Goal: Communication & Community: Ask a question

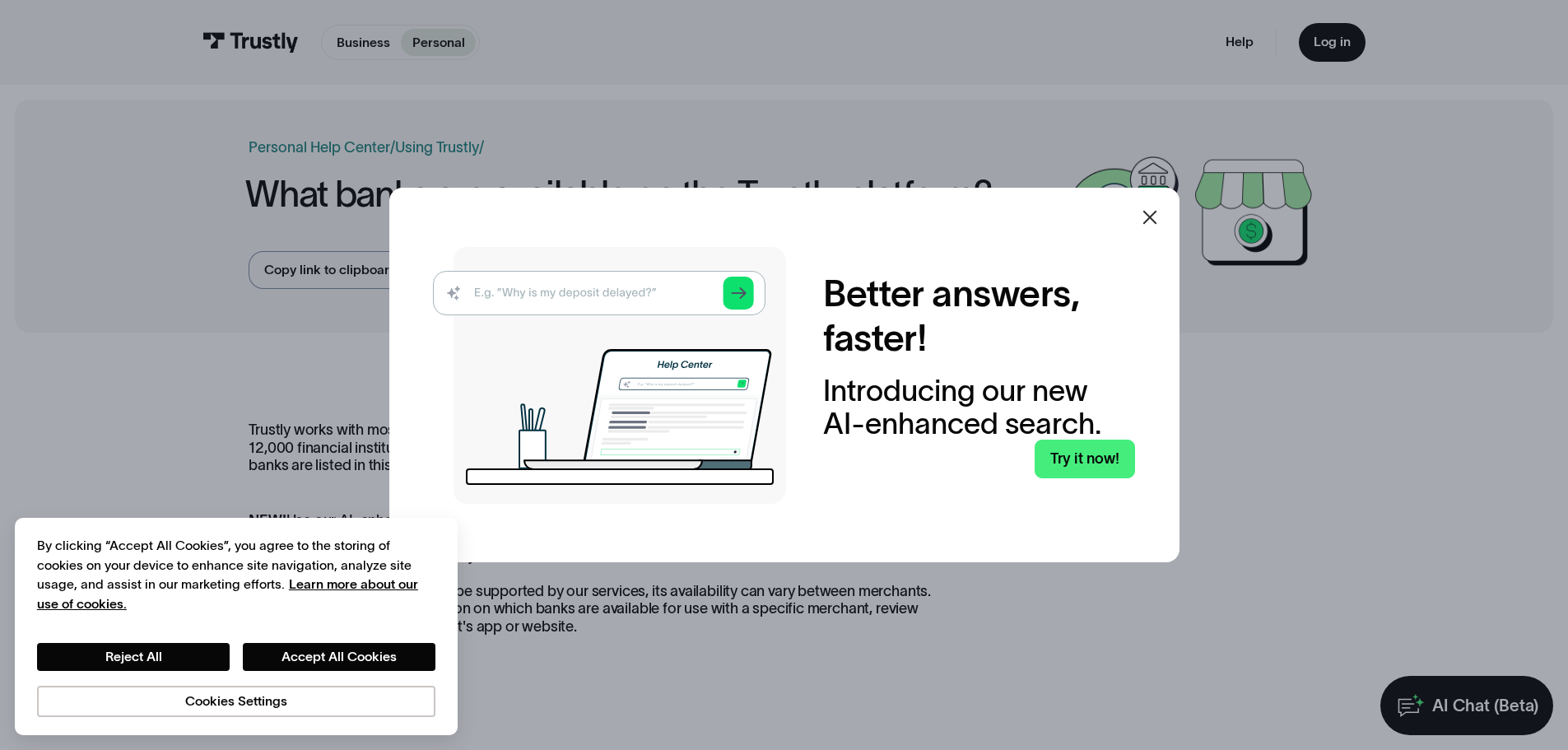
click at [1158, 220] on icon at bounding box center [1149, 217] width 20 height 20
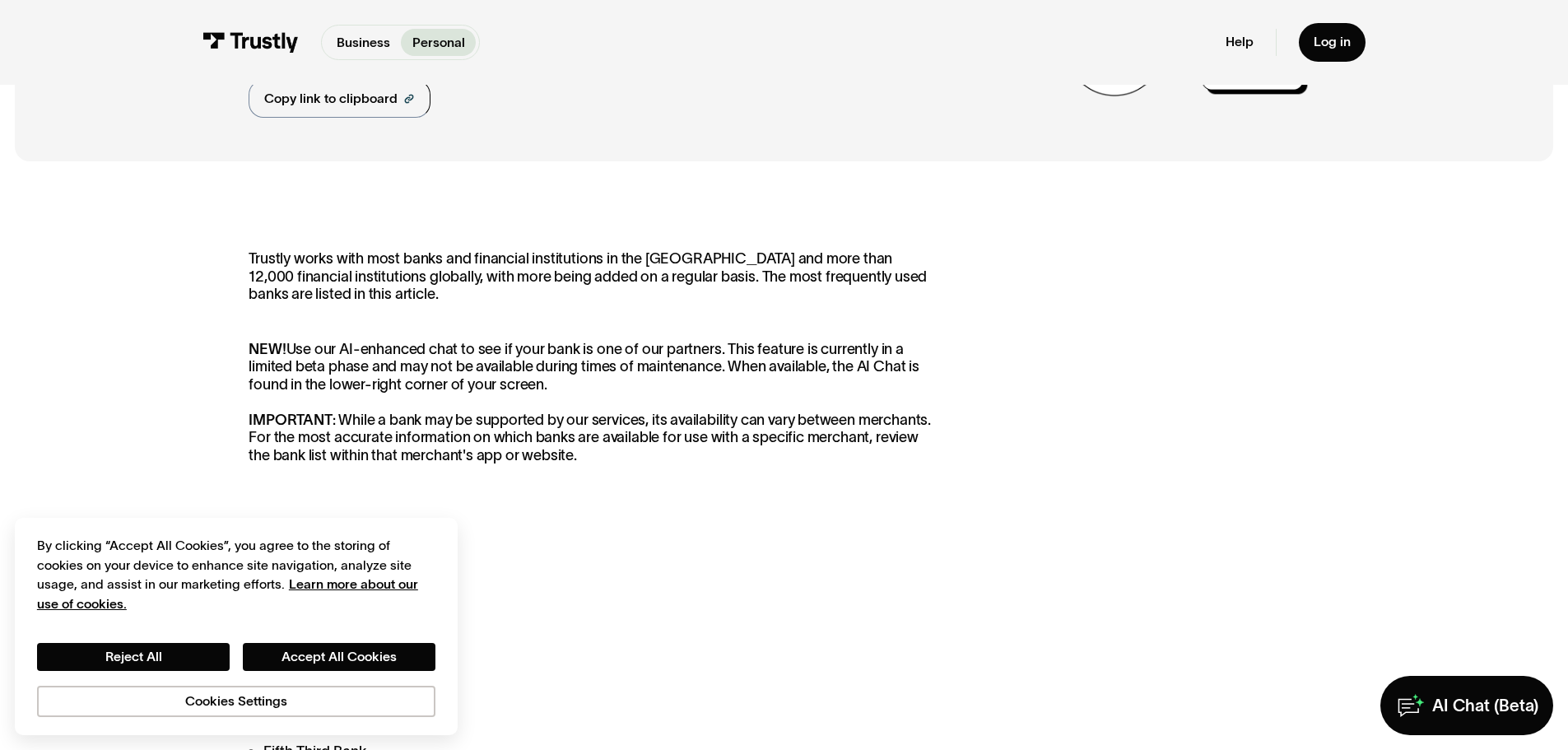
scroll to position [172, 0]
click at [190, 659] on button "Reject All" at bounding box center [134, 657] width 192 height 28
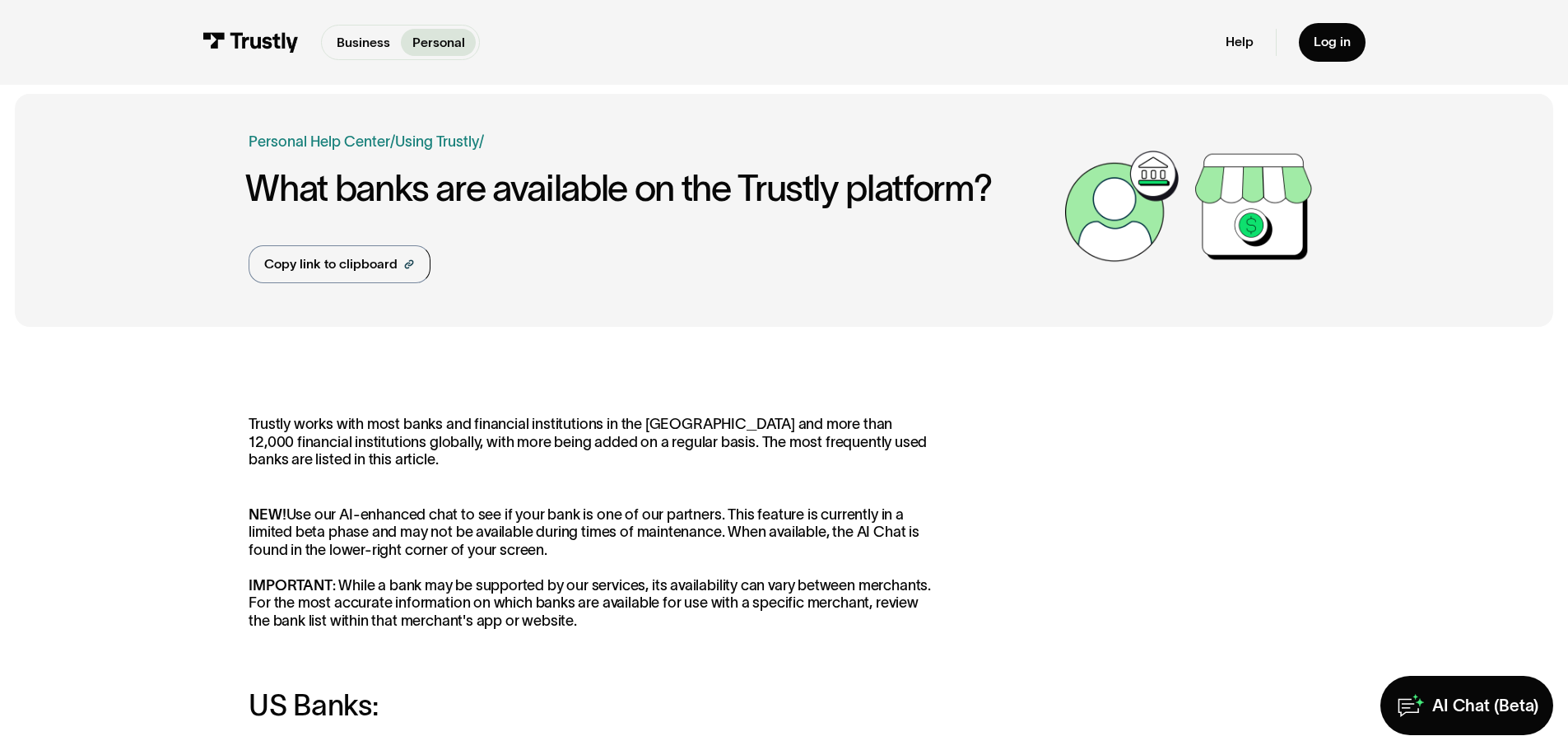
scroll to position [0, 0]
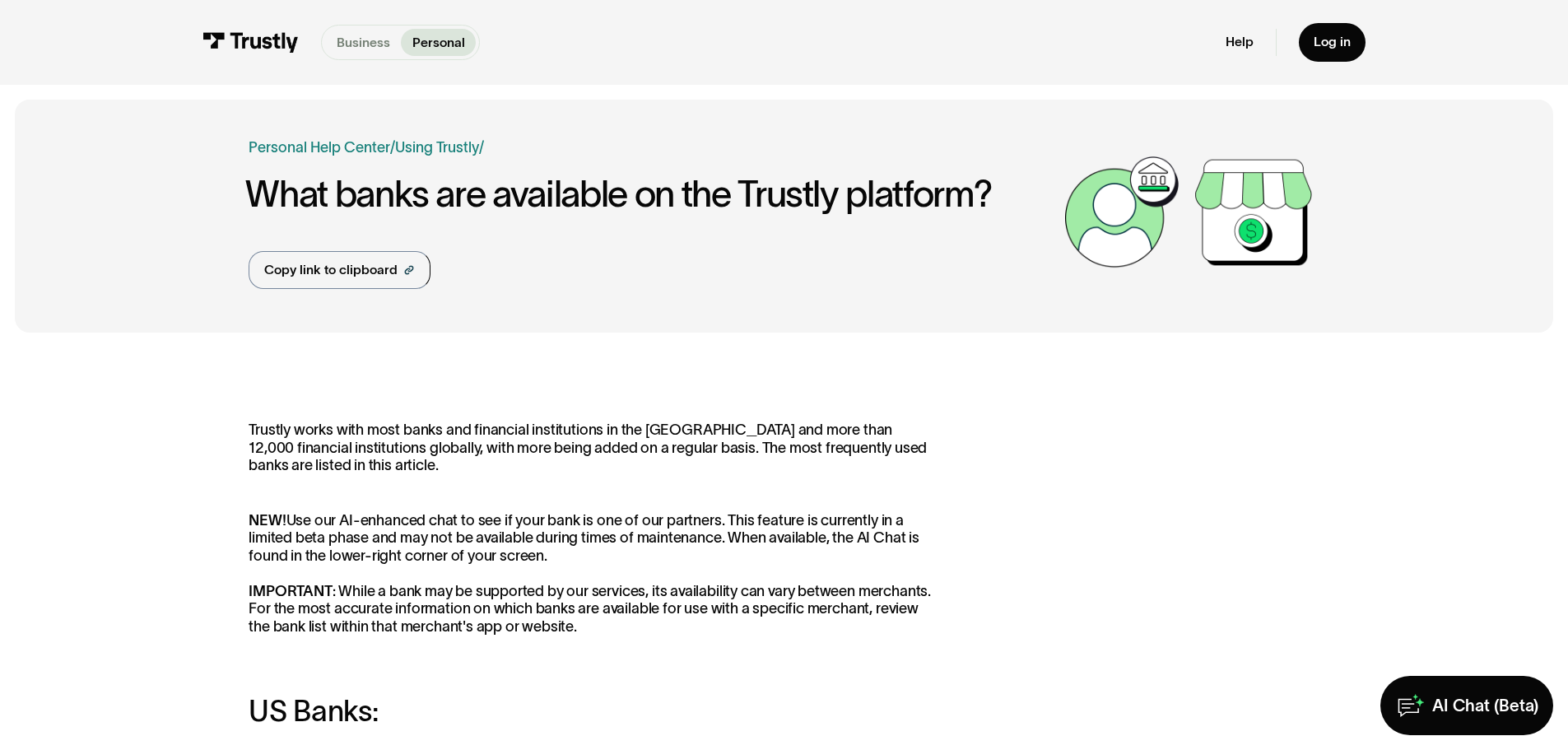
click at [356, 42] on p "Business" at bounding box center [363, 42] width 53 height 20
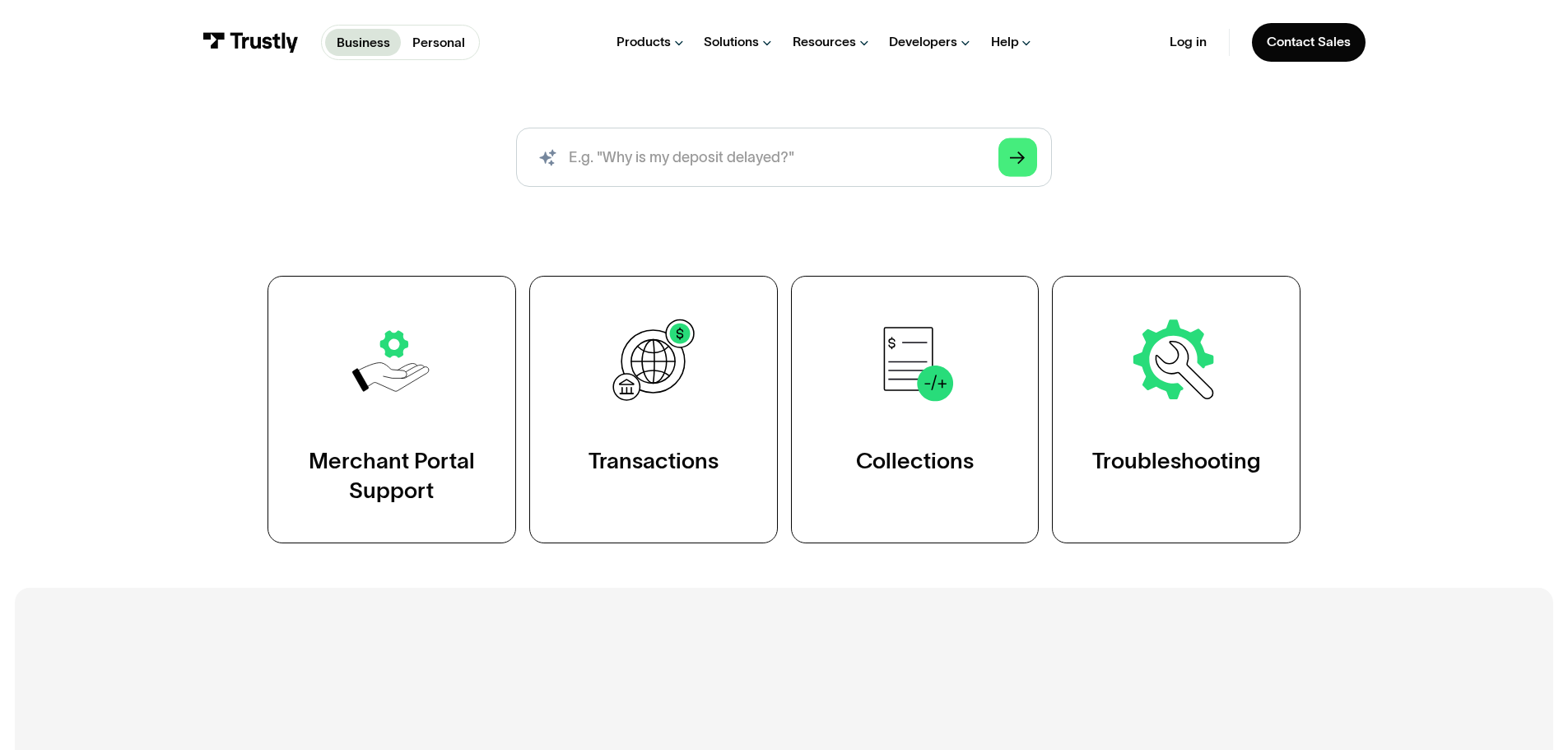
scroll to position [203, 0]
click at [625, 176] on input "search" at bounding box center [783, 156] width 535 height 59
type input "adding bank"
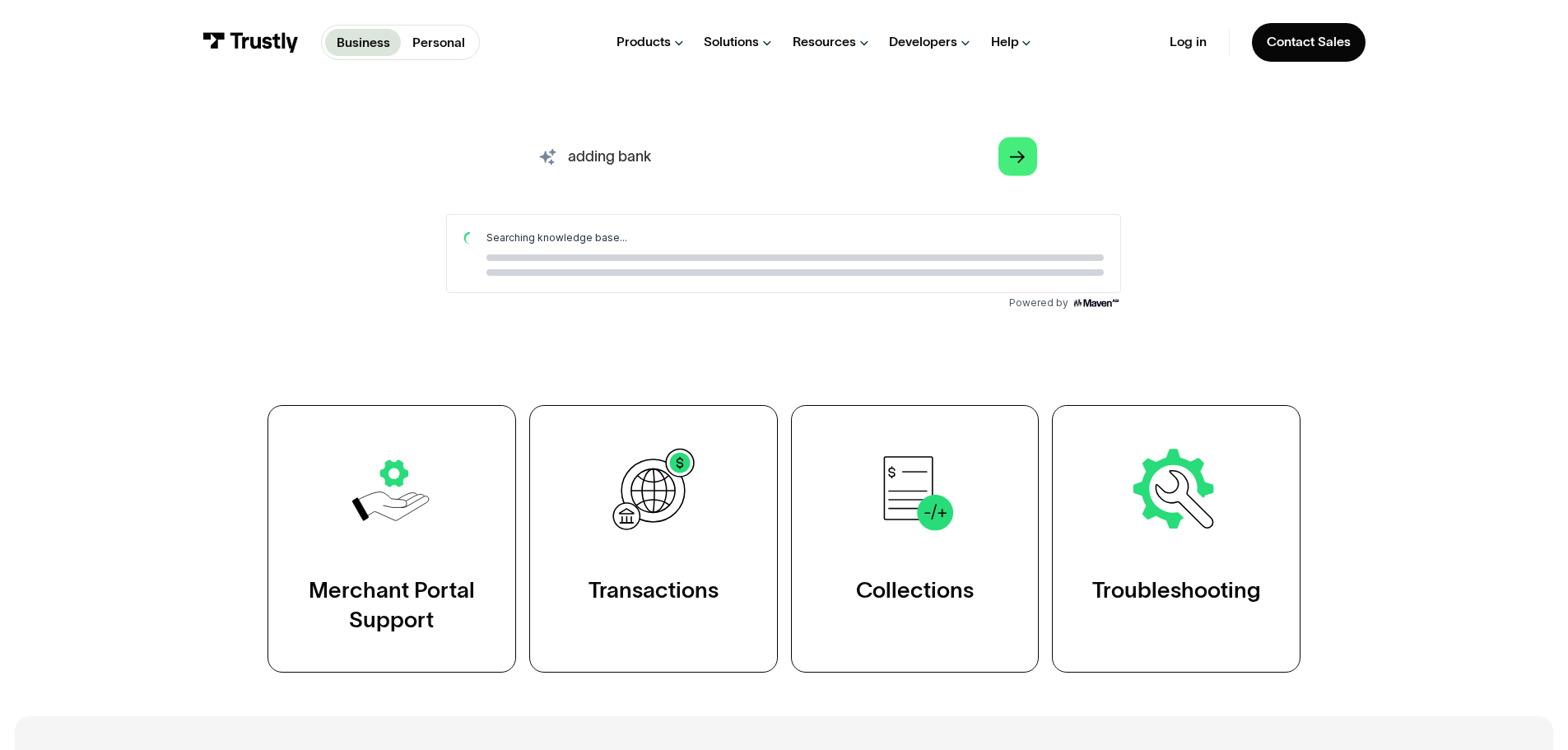
scroll to position [0, 0]
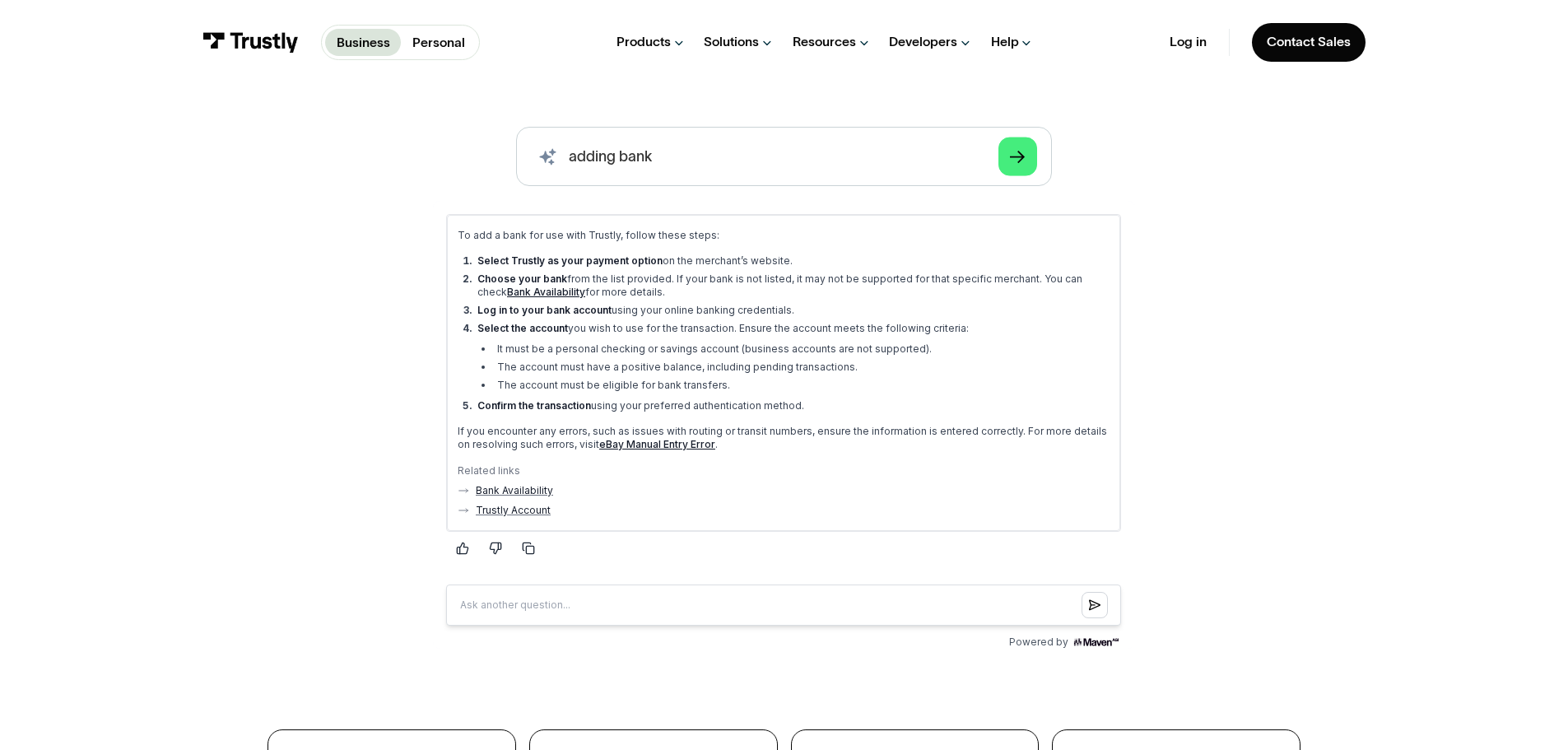
click at [507, 291] on link "Bank Availability" at bounding box center [547, 291] width 78 height 12
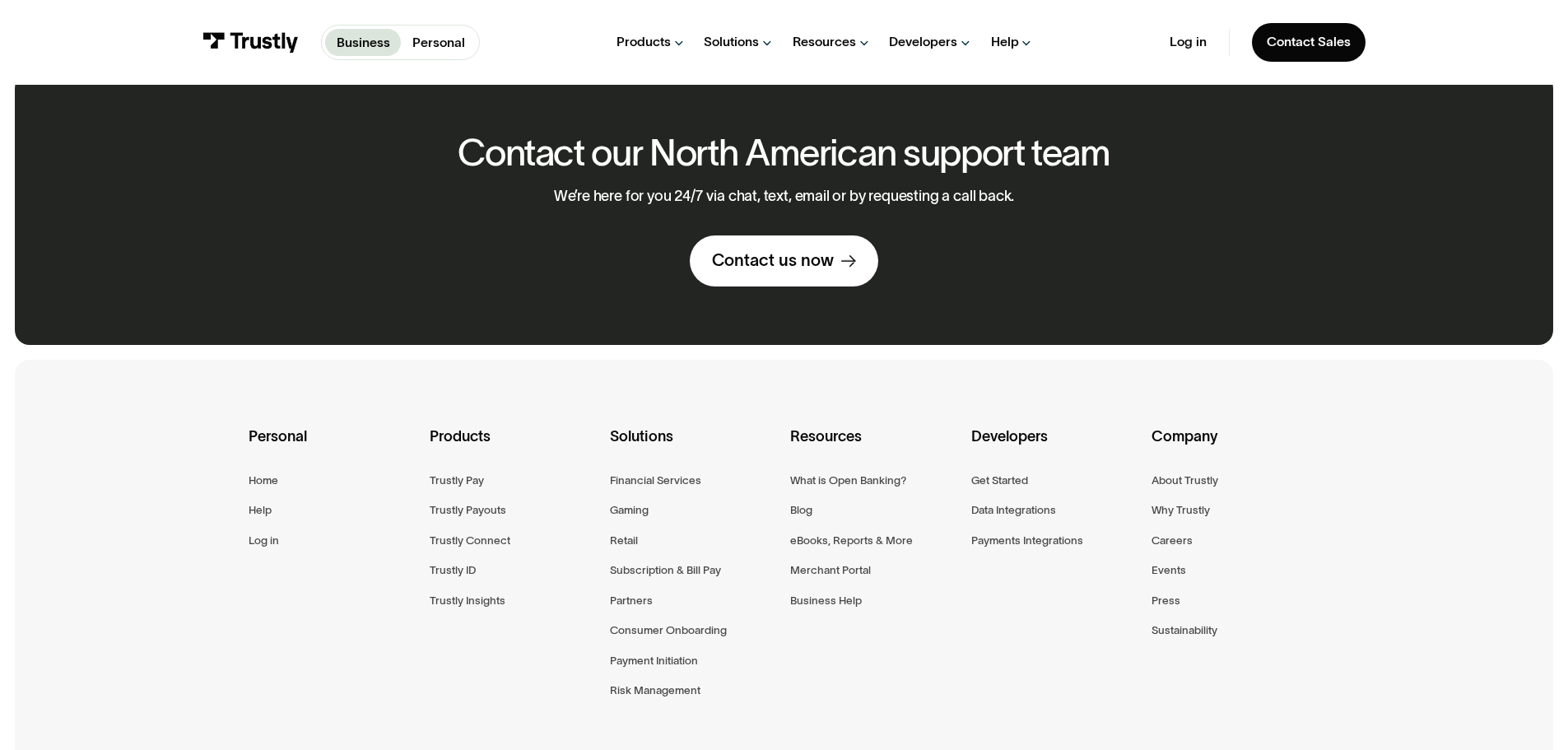
scroll to position [1658, 0]
click at [782, 255] on div "Contact us now" at bounding box center [773, 259] width 121 height 21
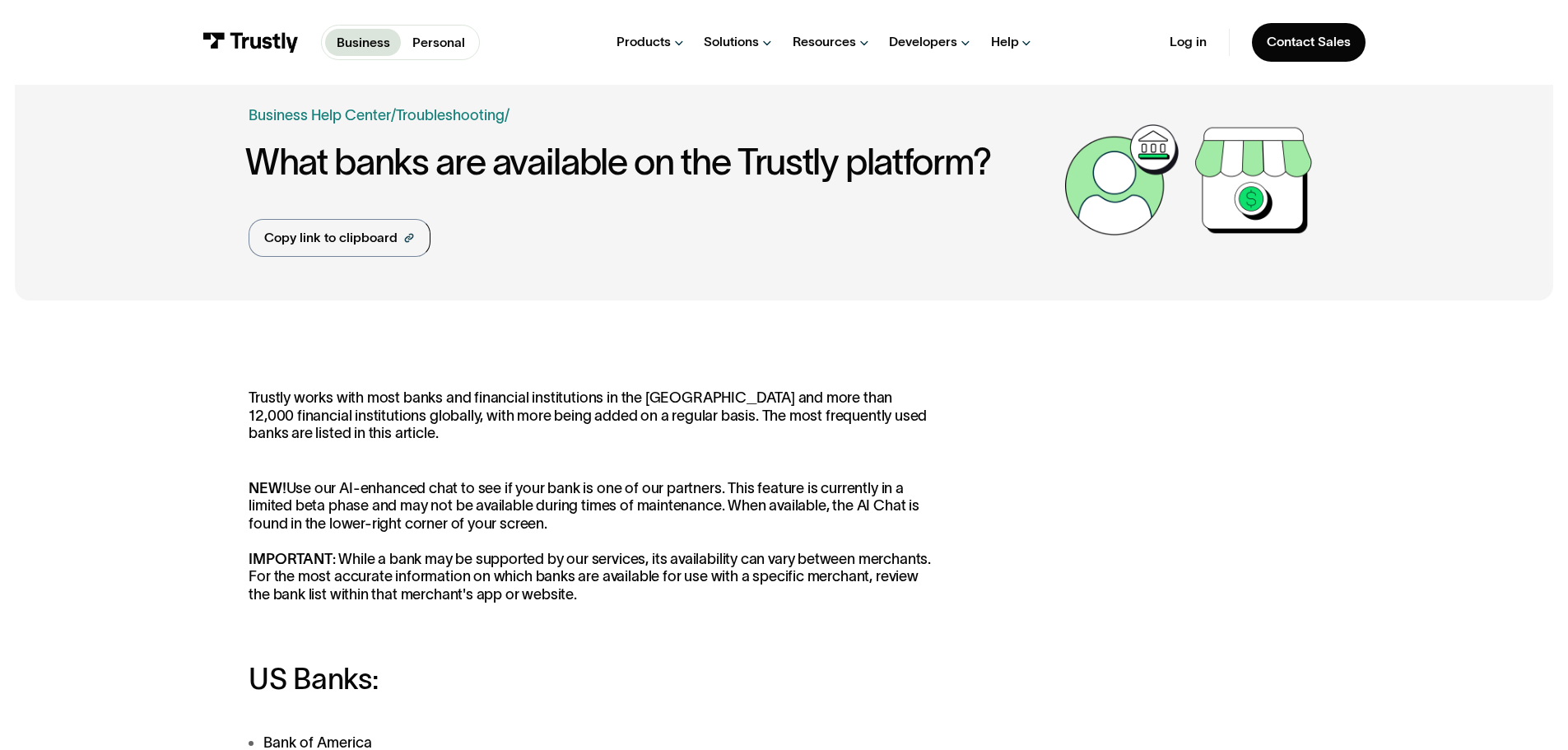
scroll to position [33, 0]
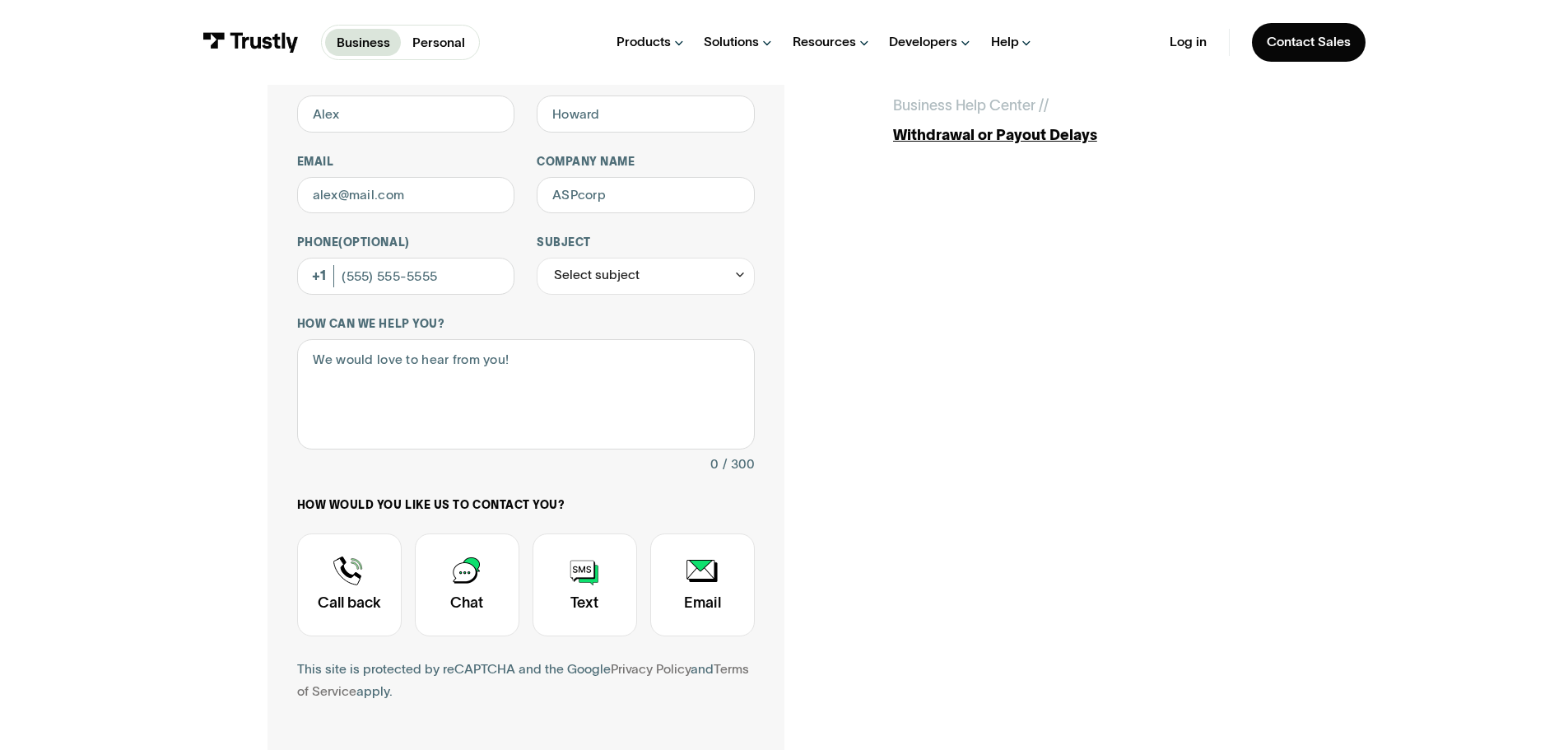
scroll to position [177, 0]
click at [358, 121] on input "First name" at bounding box center [406, 115] width 218 height 37
type input "Soule"
type input "Coram"
type input "scoram@synergylp.com"
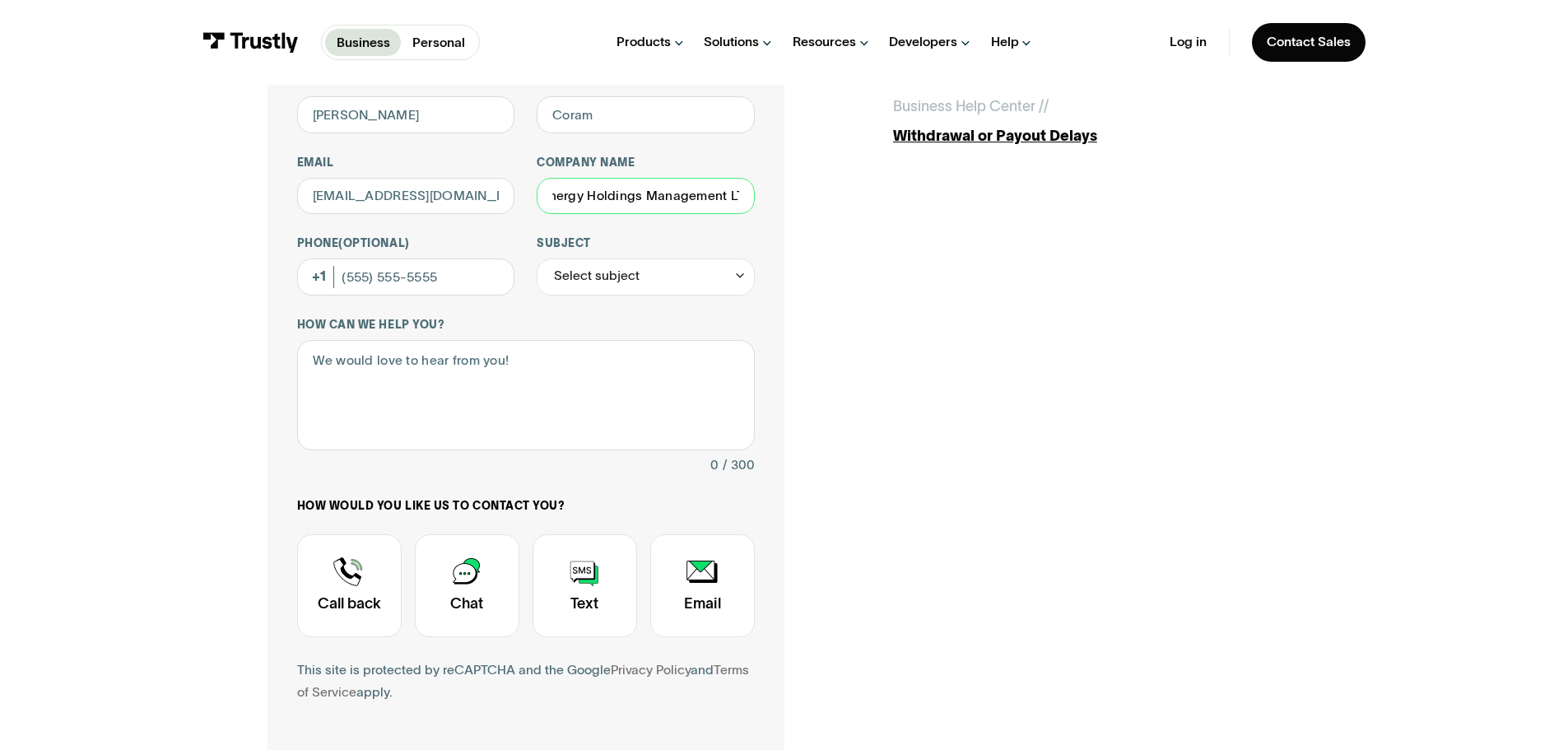
scroll to position [0, 28]
type input "Synergy Holdings Management LTD"
click at [584, 285] on div "Select subject" at bounding box center [597, 276] width 86 height 22
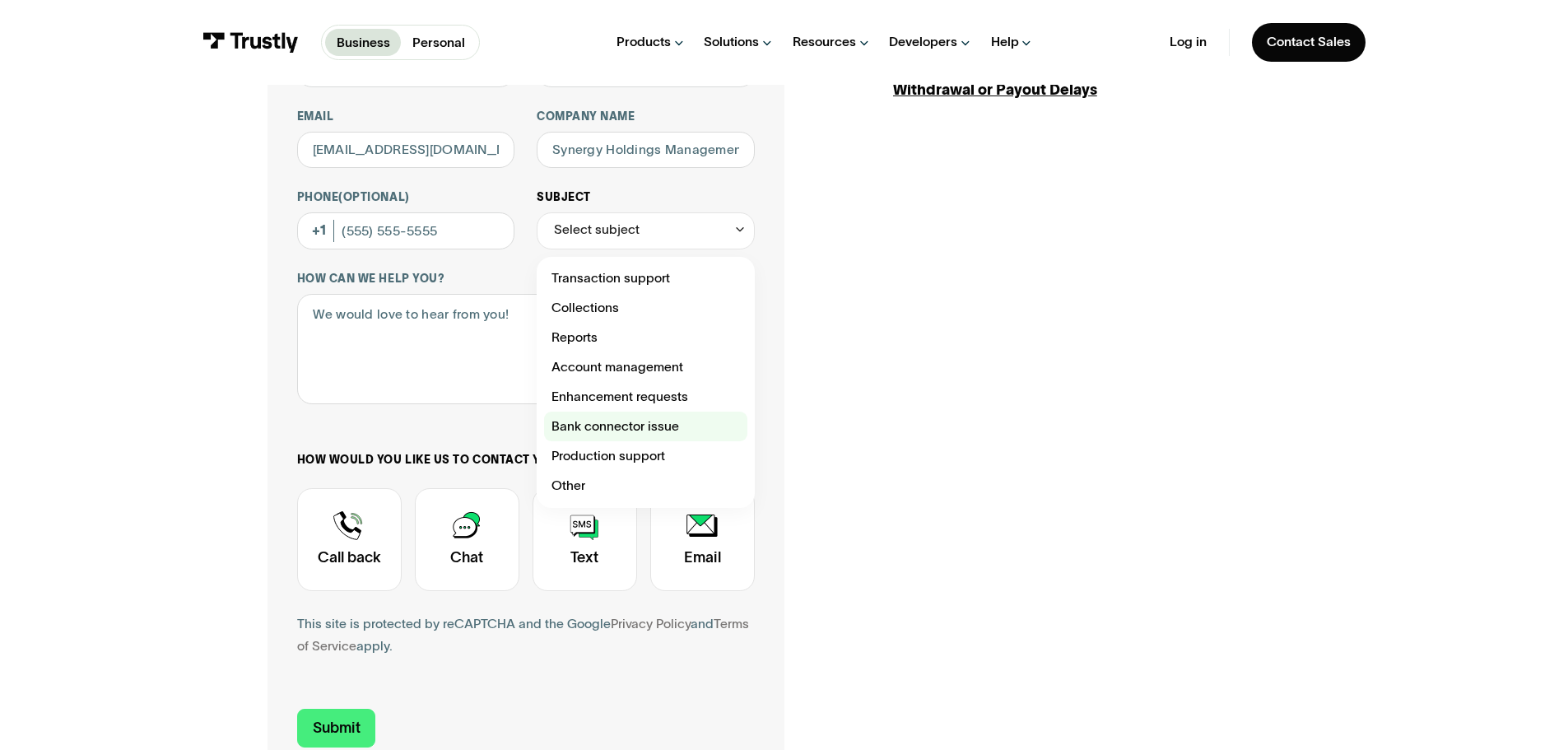
scroll to position [224, 0]
click at [597, 486] on div "Contact Trustly Support" at bounding box center [646, 485] width 204 height 30
type input "*****"
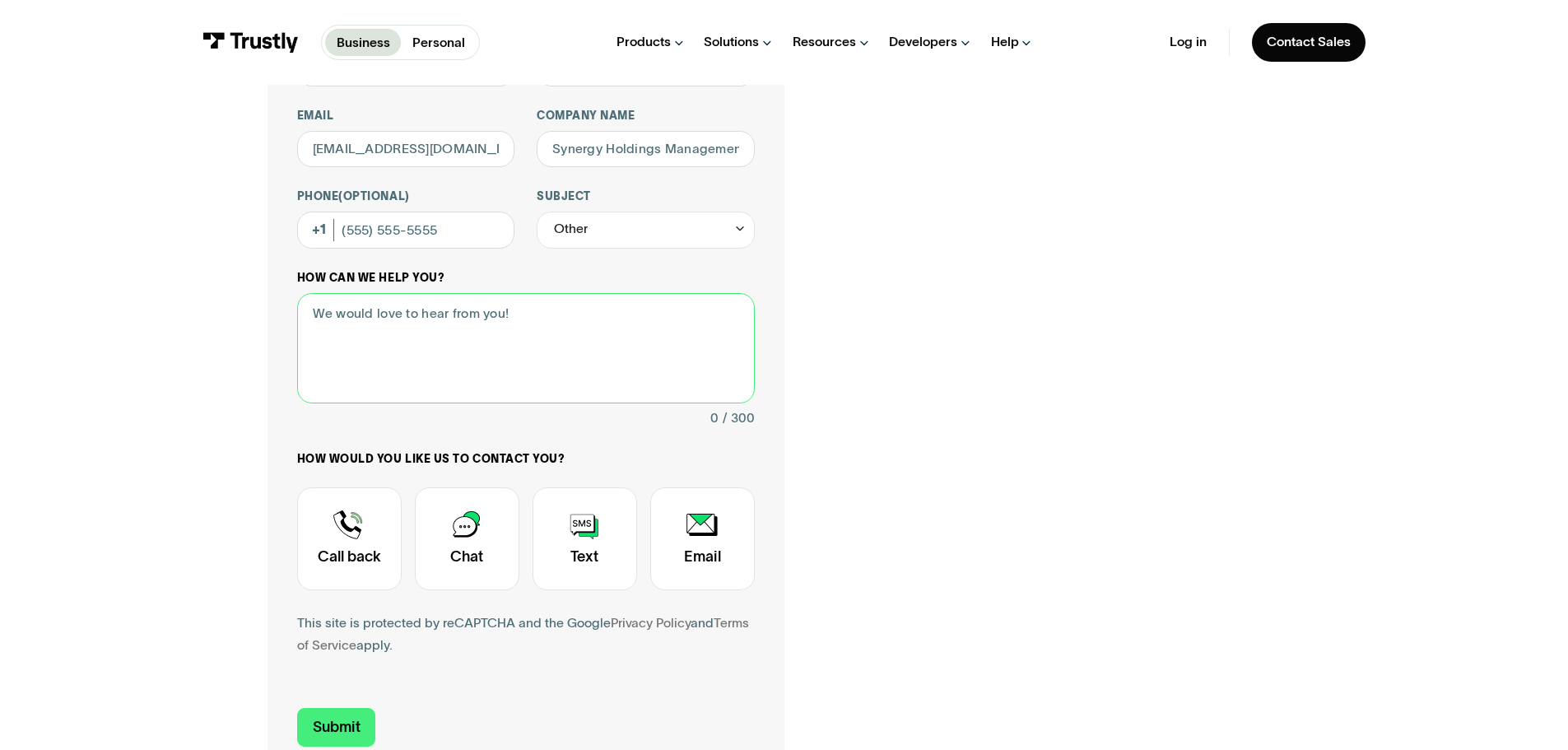
click at [434, 315] on textarea "How can we help you?" at bounding box center [526, 348] width 458 height 111
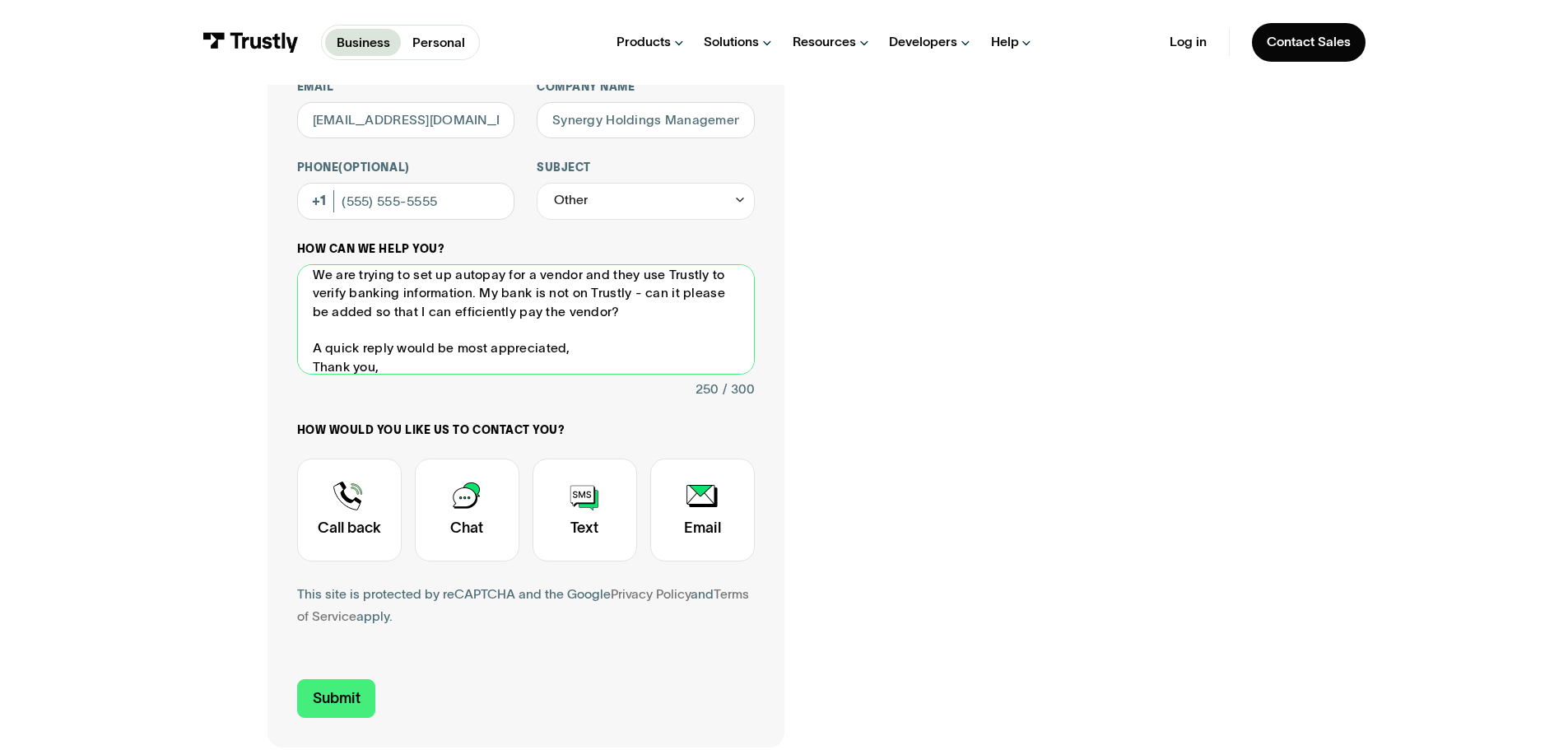
scroll to position [47, 0]
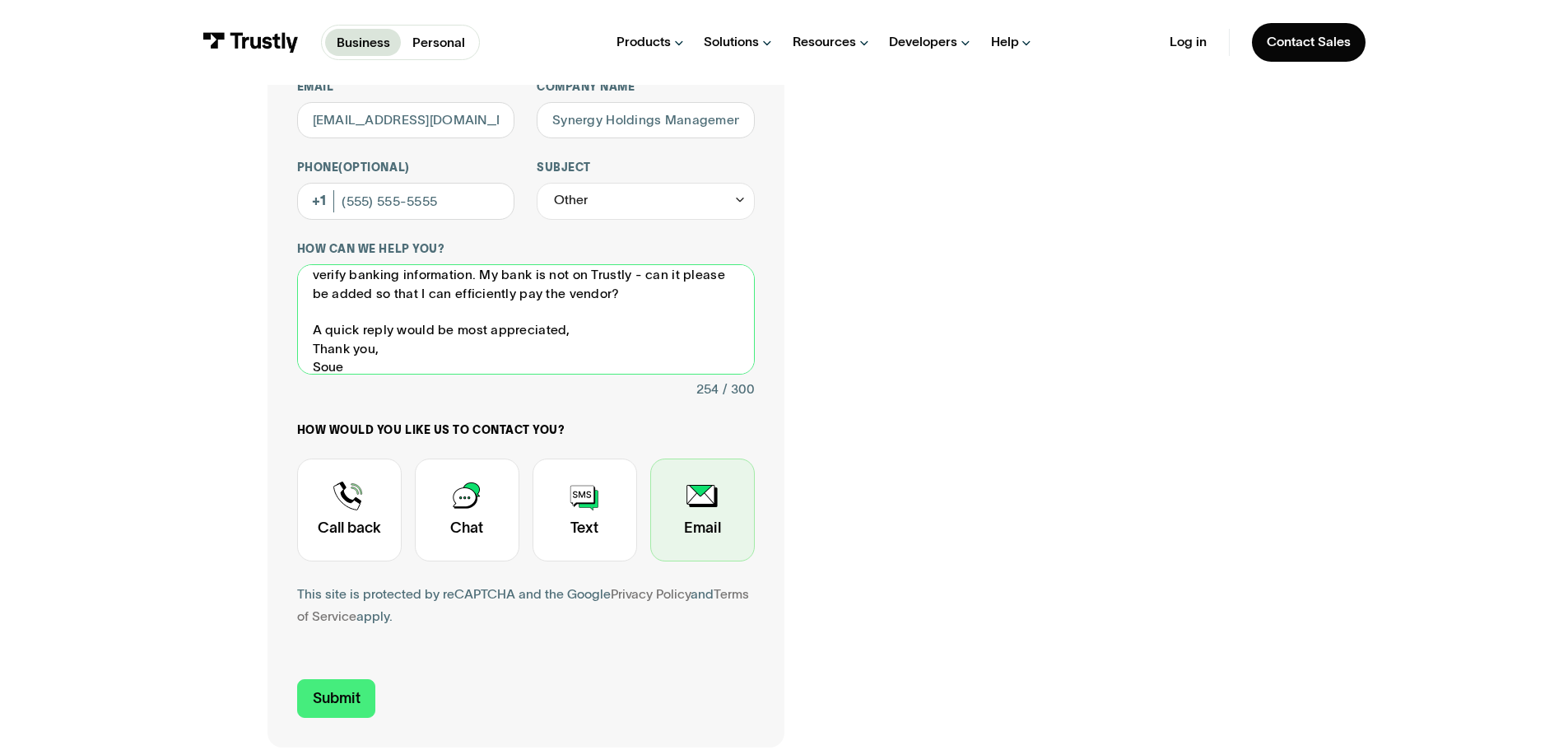
type textarea "Hello, We are trying to set up autopay for a vendor and they use Trustly to ver…"
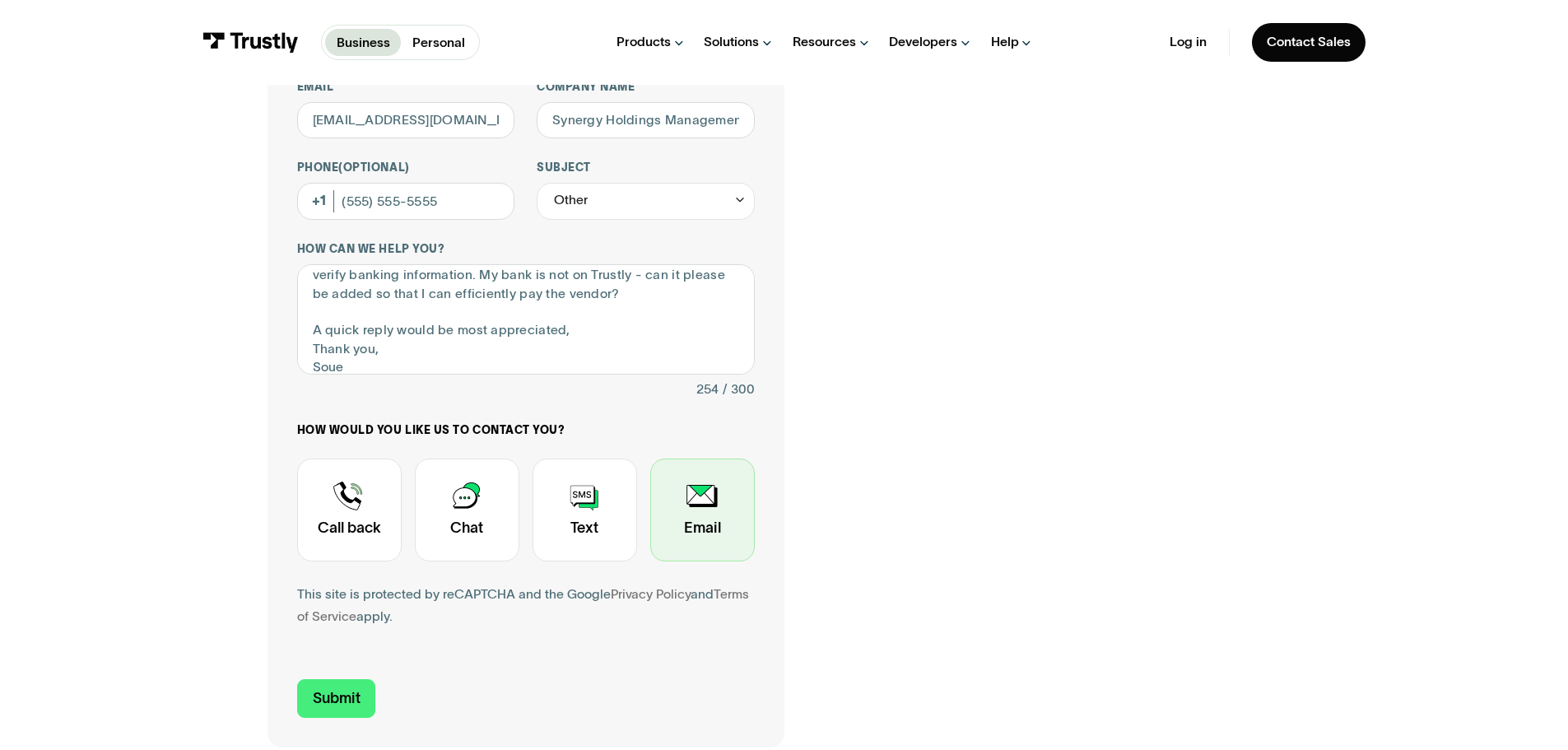
click at [751, 543] on div "Contact Trustly Support" at bounding box center [703, 510] width 105 height 103
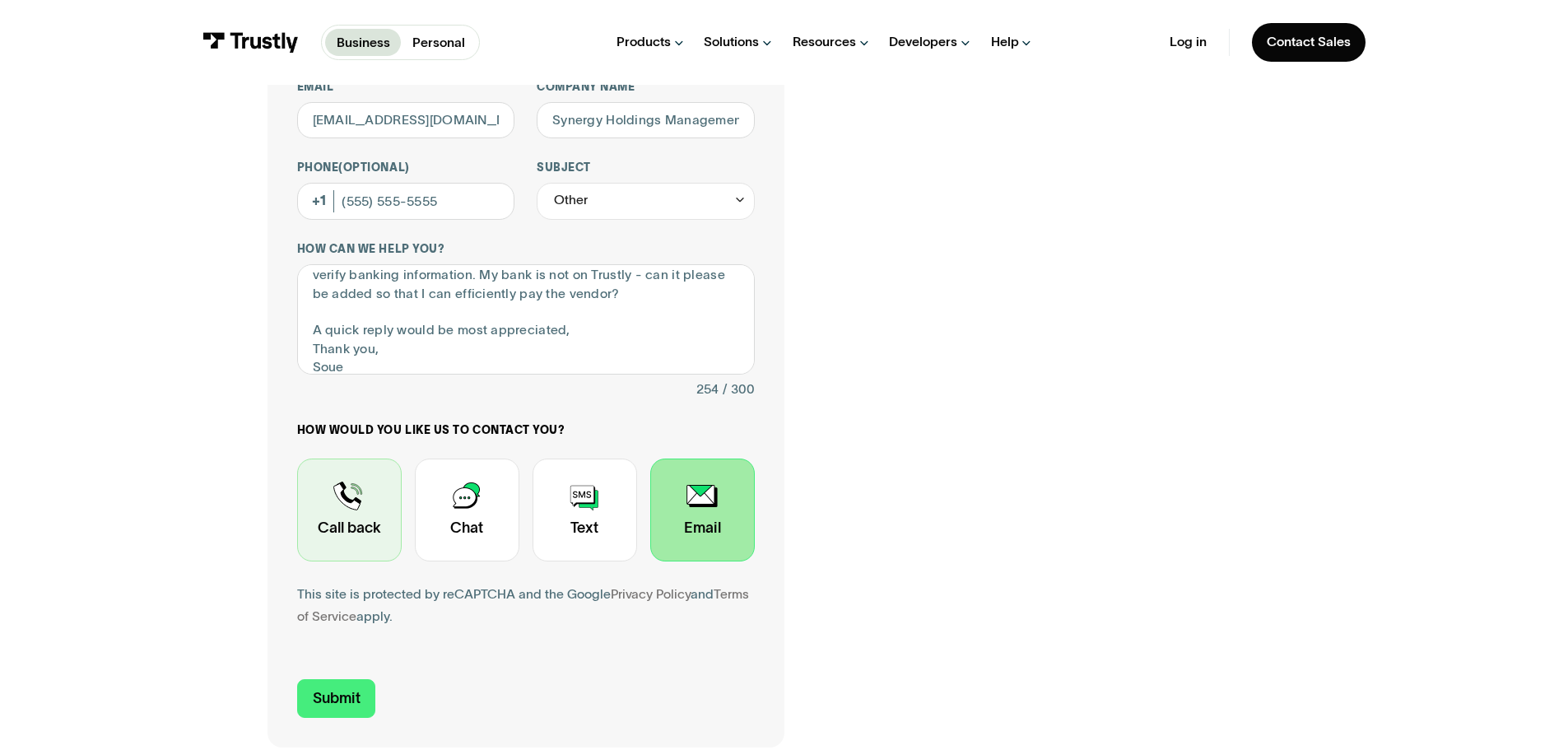
click at [345, 555] on div "Contact Trustly Support" at bounding box center [349, 510] width 105 height 103
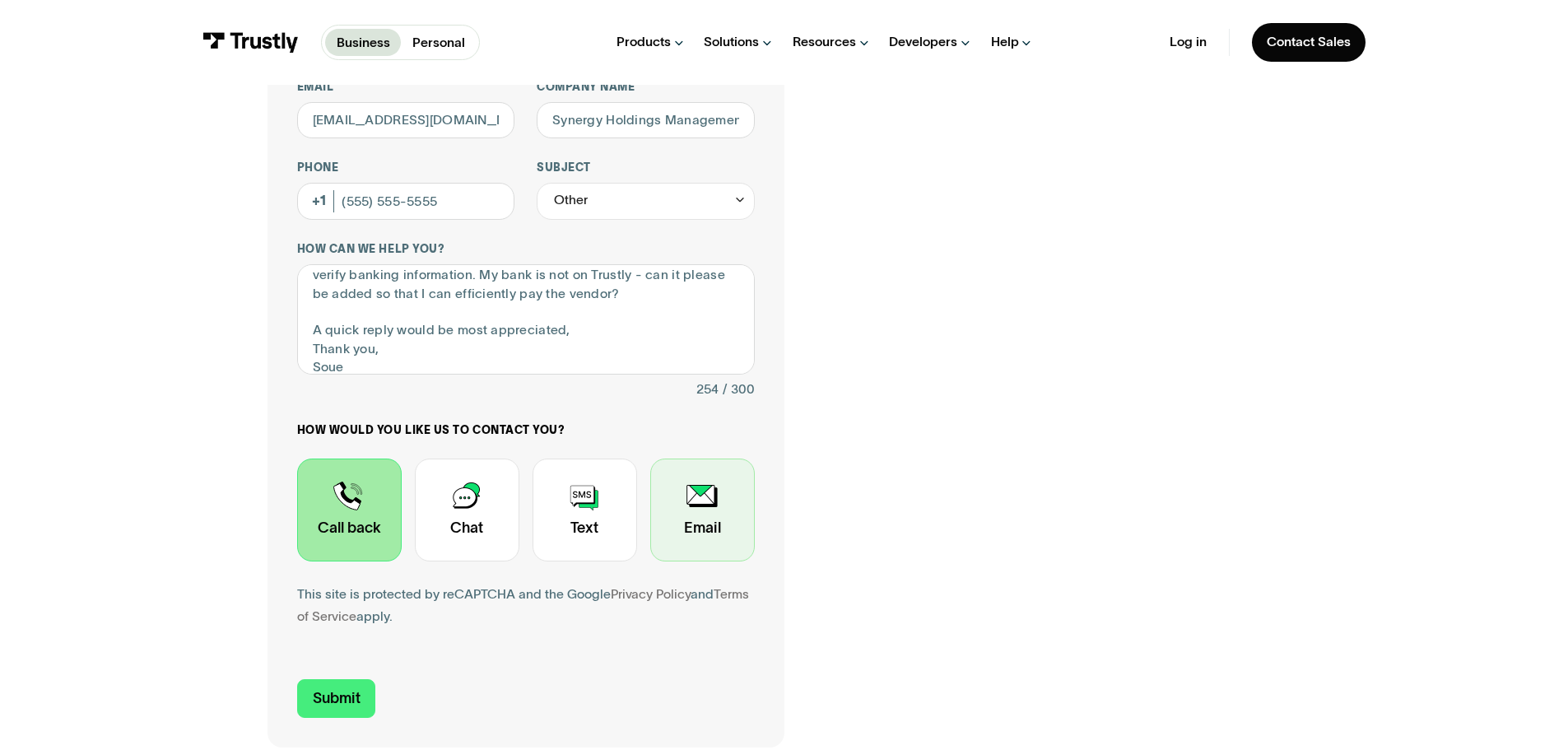
click at [720, 509] on div "Contact Trustly Support" at bounding box center [703, 510] width 105 height 103
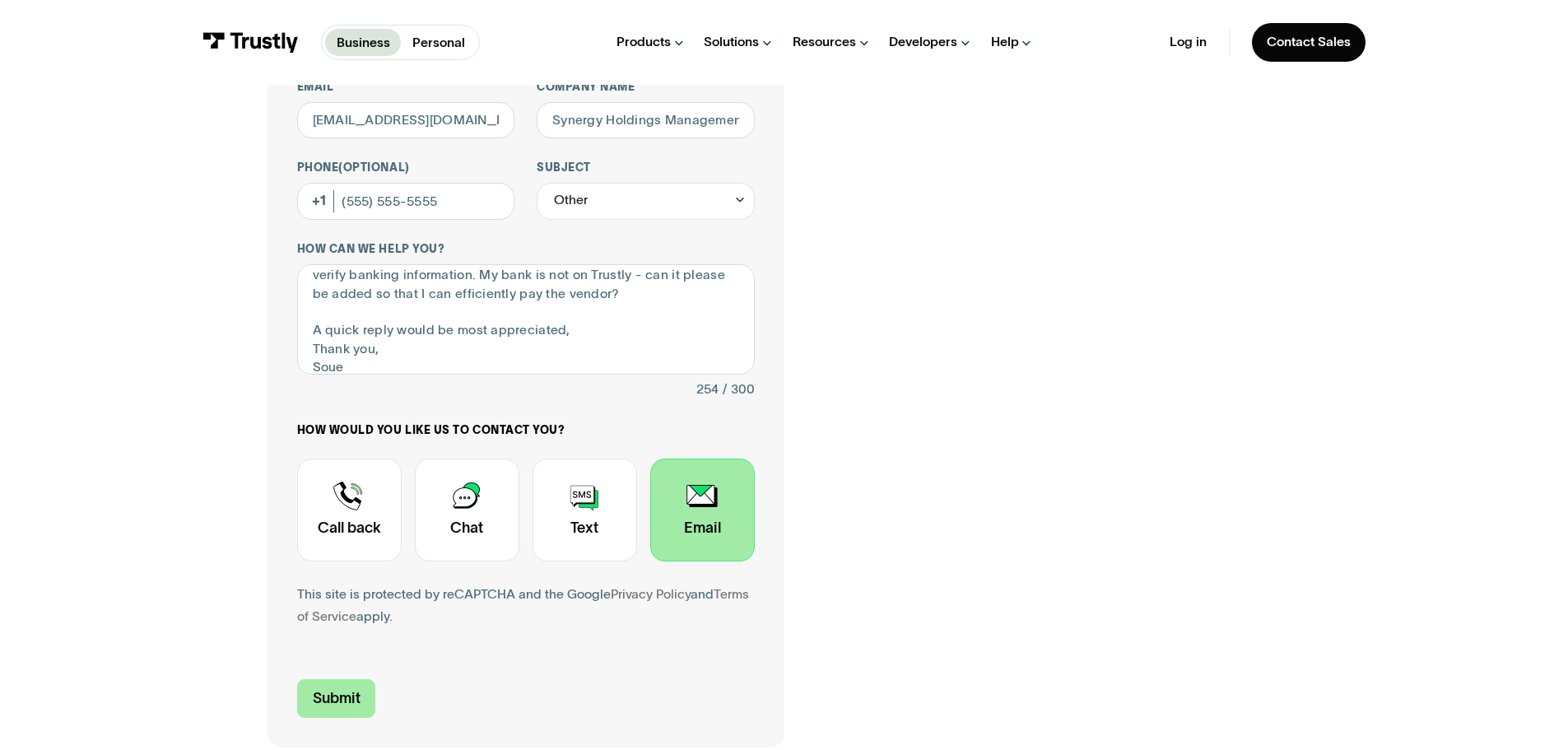
click at [326, 692] on input "Submit" at bounding box center [336, 698] width 79 height 38
